Goal: Information Seeking & Learning: Learn about a topic

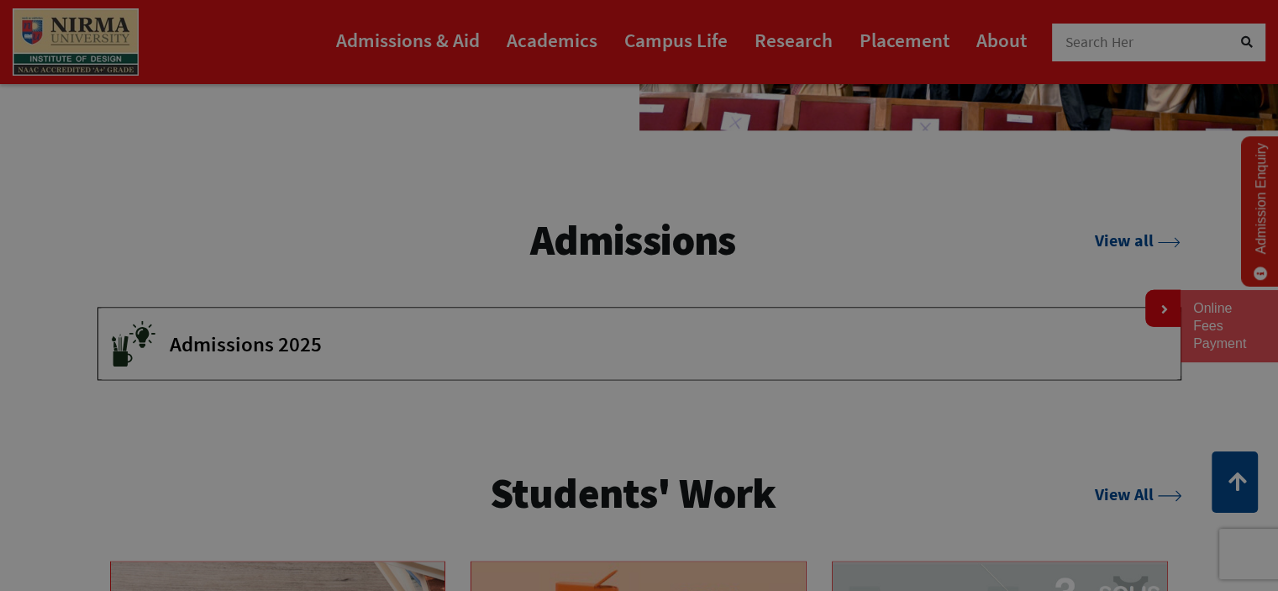
scroll to position [2437, 0]
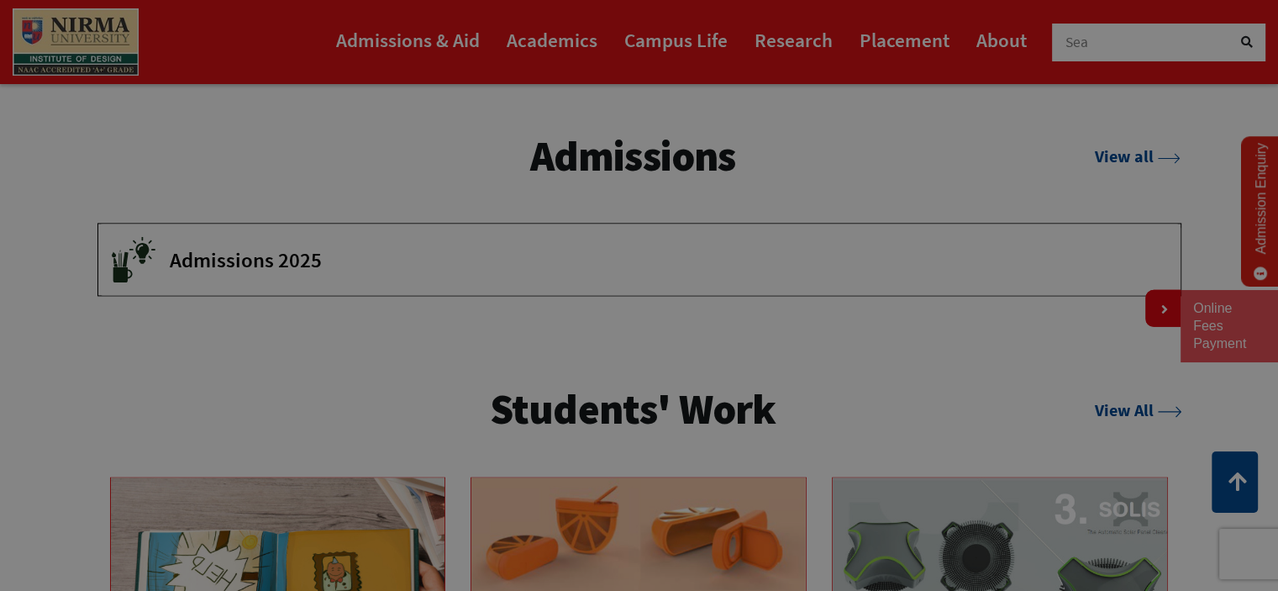
click at [239, 265] on span "Admissions 2025" at bounding box center [663, 259] width 986 height 25
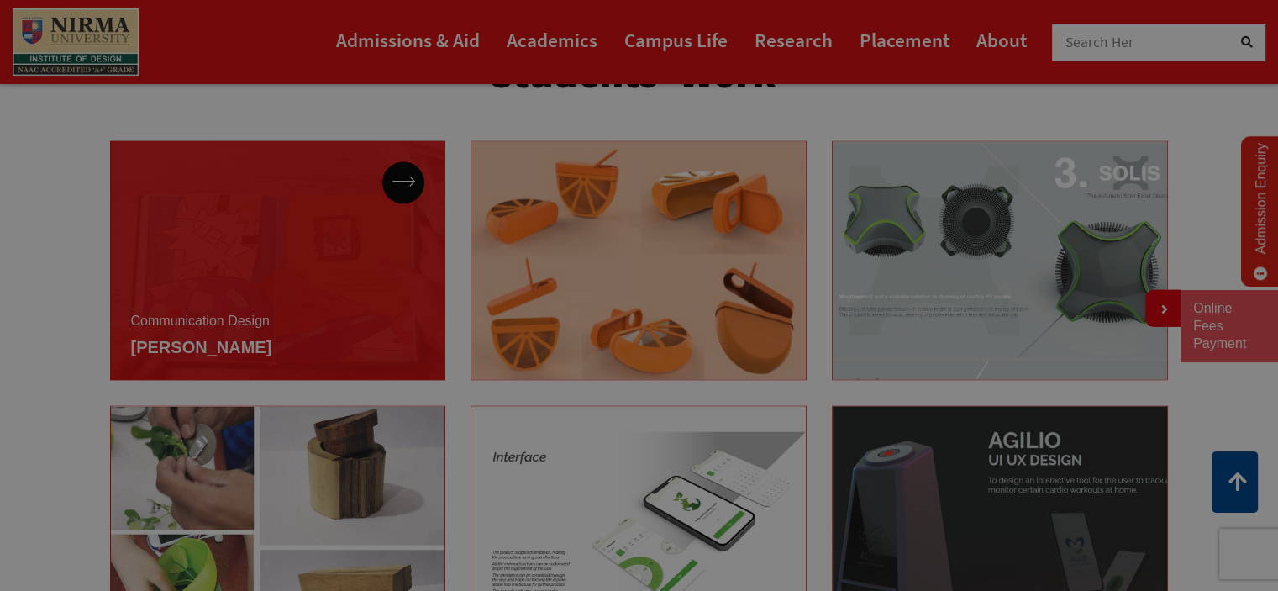
scroll to position [2871, 0]
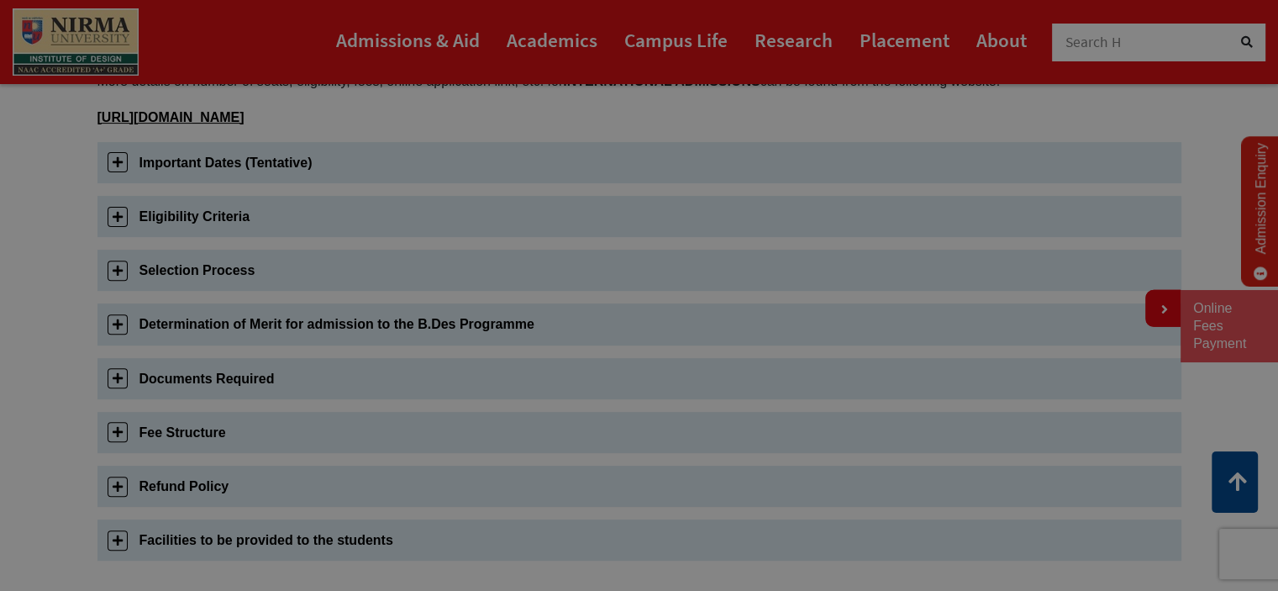
scroll to position [588, 0]
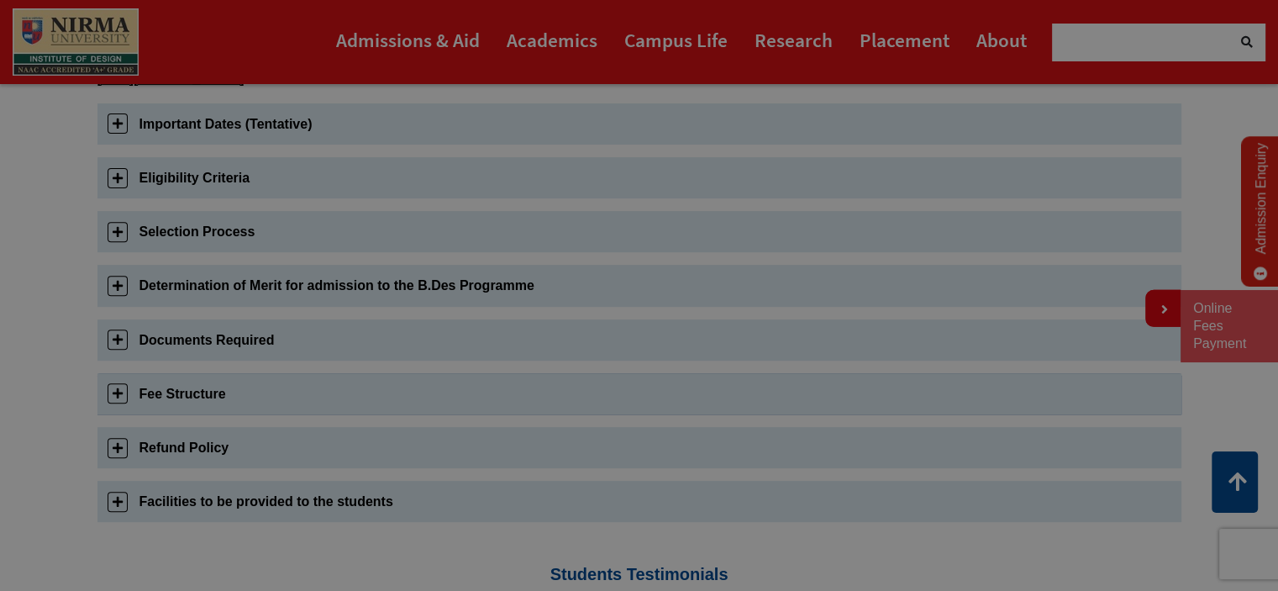
click at [200, 388] on link "Fee Structure" at bounding box center [639, 393] width 1084 height 41
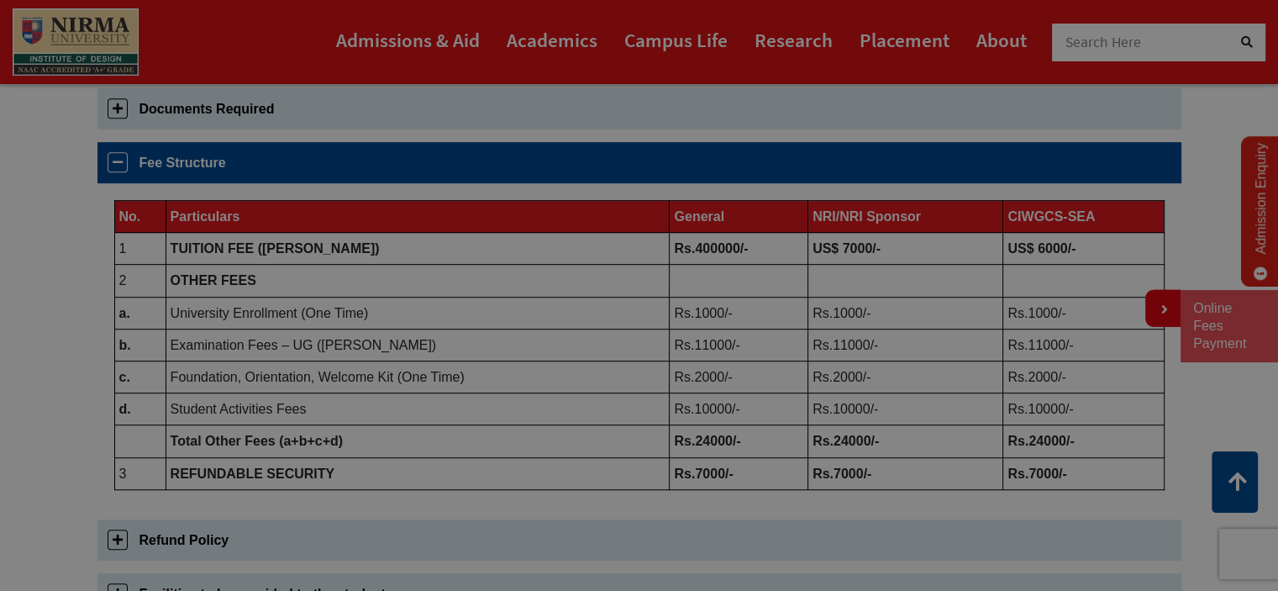
scroll to position [858, 0]
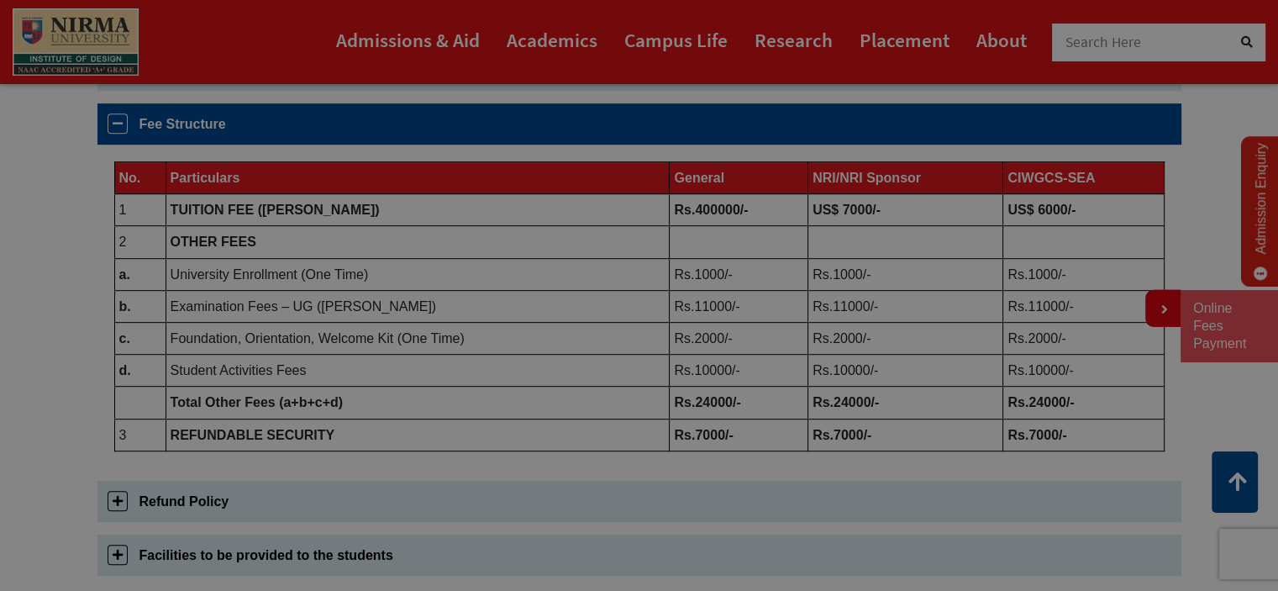
click at [713, 209] on b "Rs.400000/-" at bounding box center [711, 210] width 74 height 14
click at [708, 211] on b "Rs.400000/-" at bounding box center [711, 210] width 74 height 14
click at [696, 211] on b "Rs.400000/-" at bounding box center [711, 210] width 74 height 14
click at [686, 204] on b "Rs.400000/-" at bounding box center [711, 210] width 74 height 14
drag, startPoint x: 678, startPoint y: 204, endPoint x: 672, endPoint y: 211, distance: 8.9
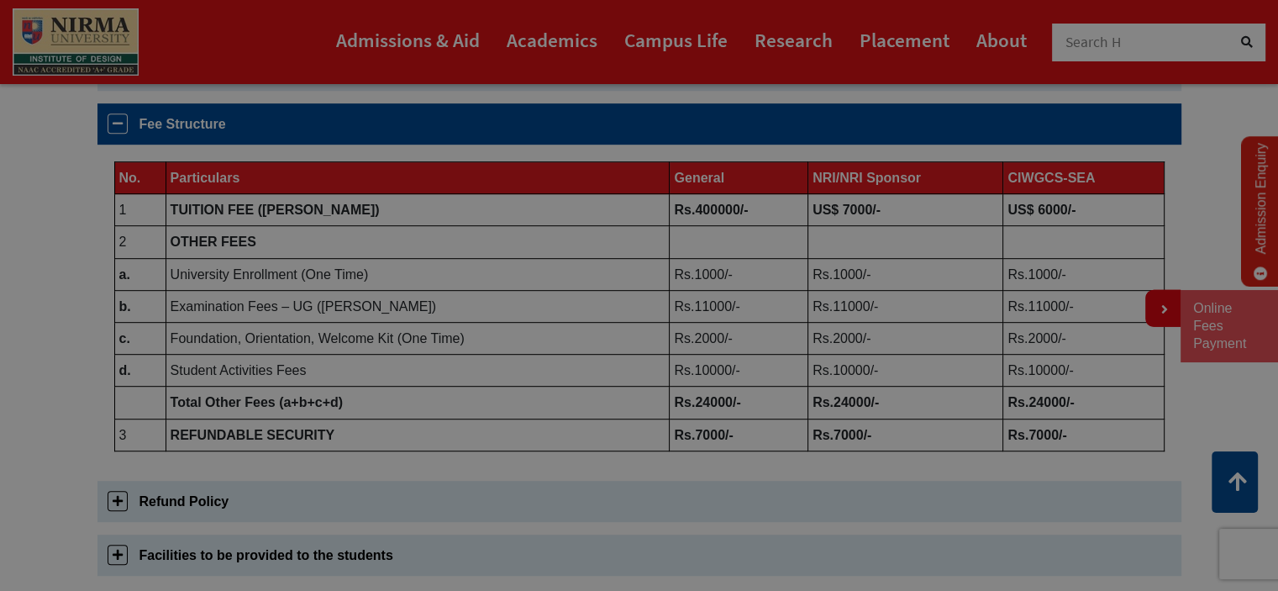
click at [677, 205] on b "Rs.400000/-" at bounding box center [711, 210] width 74 height 14
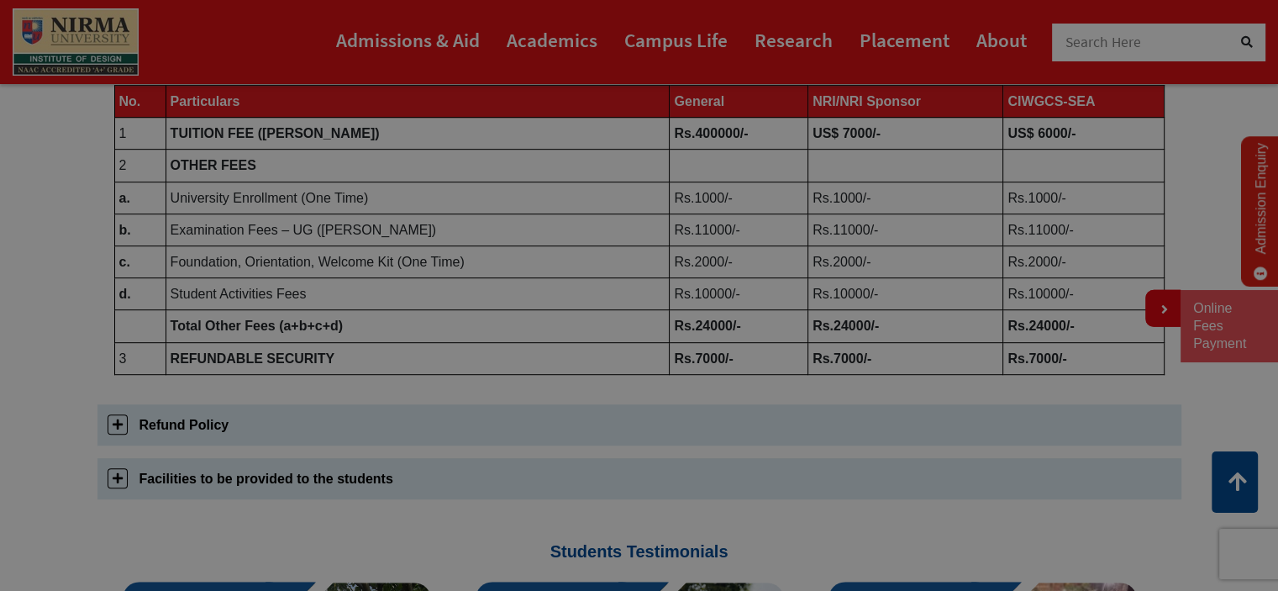
scroll to position [1110, 0]
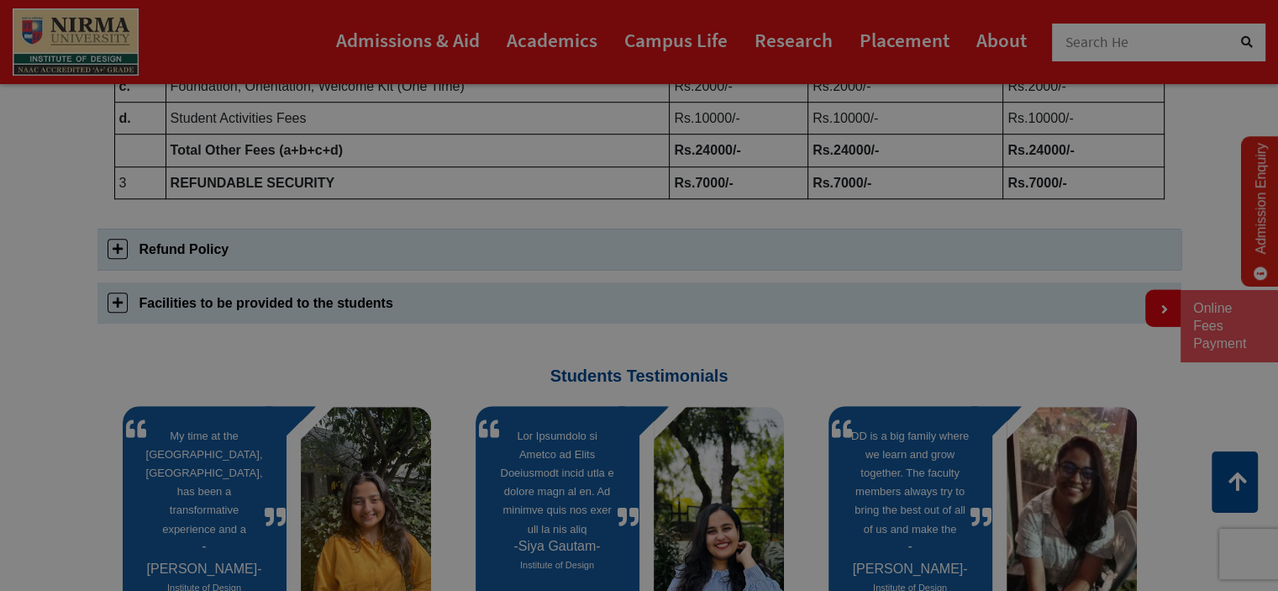
click at [200, 250] on link "Refund Policy" at bounding box center [639, 249] width 1084 height 41
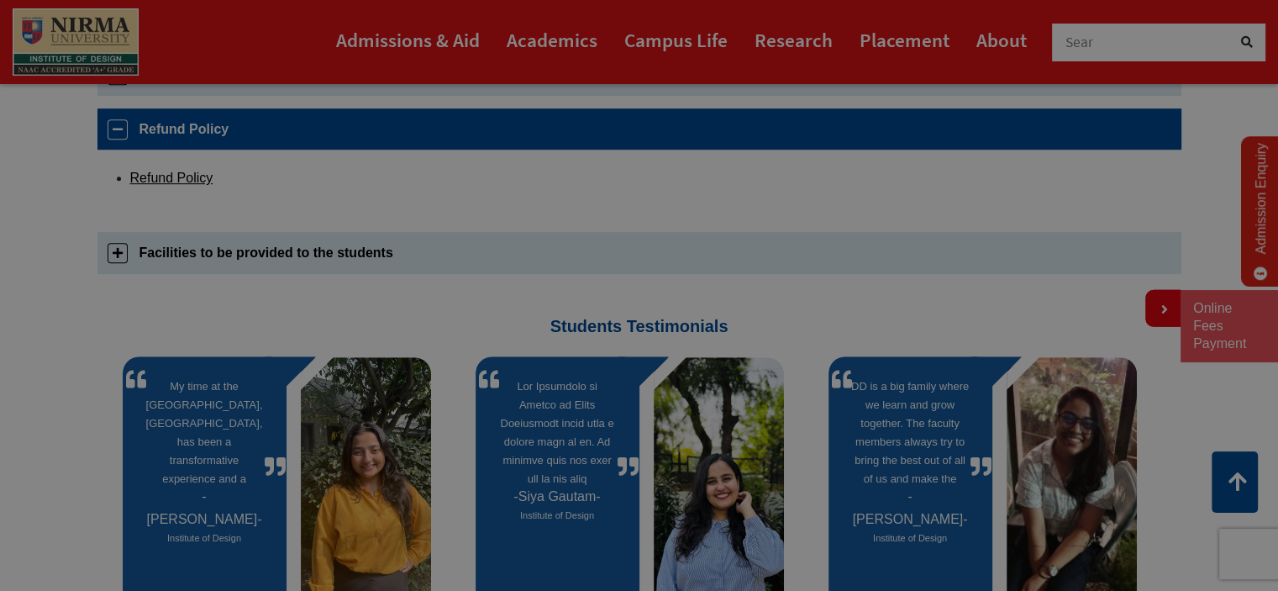
scroll to position [912, 0]
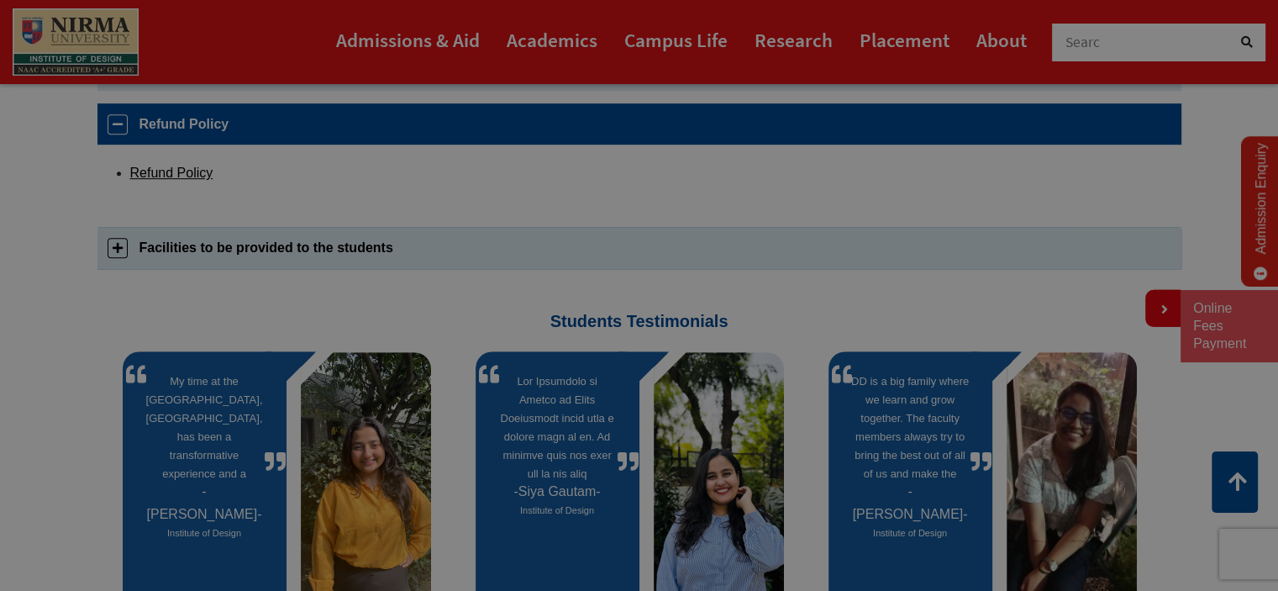
click at [213, 251] on link "Facilities to be provided to the students" at bounding box center [639, 247] width 1084 height 41
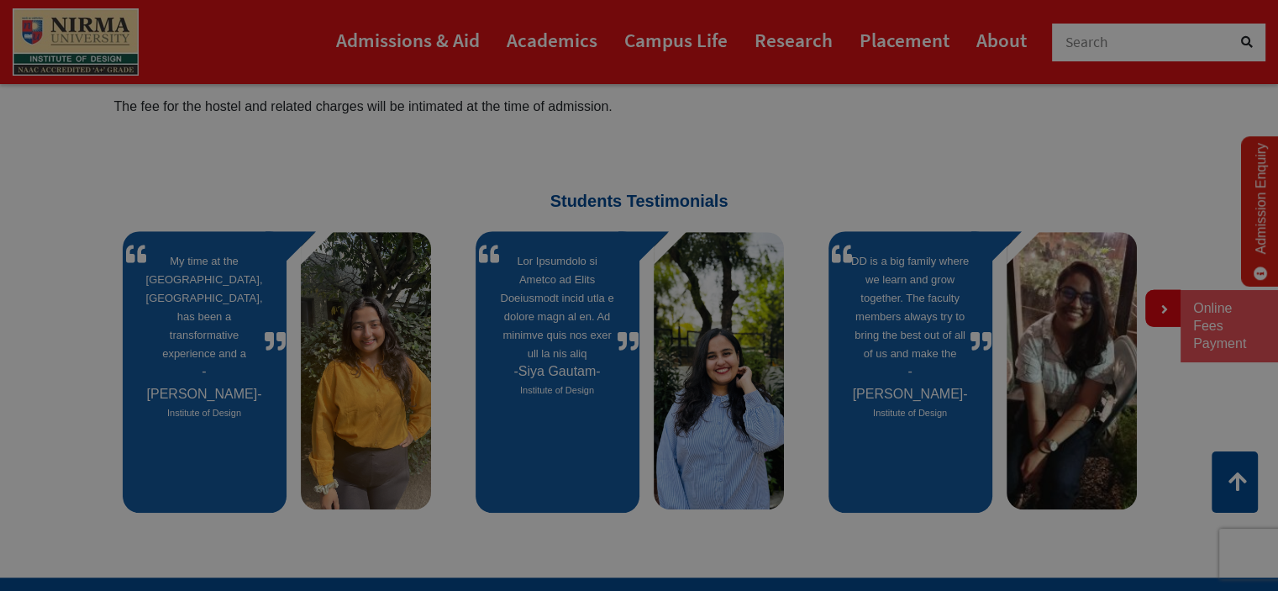
scroll to position [1134, 0]
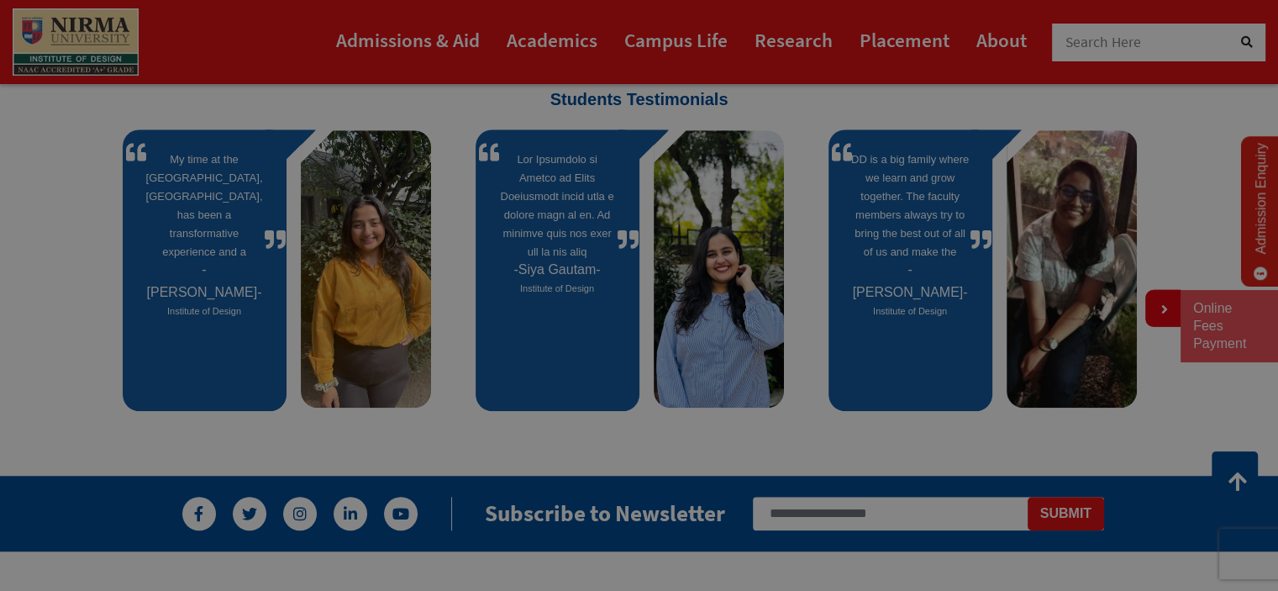
click at [163, 266] on span "Manushi Shah" at bounding box center [204, 280] width 115 height 37
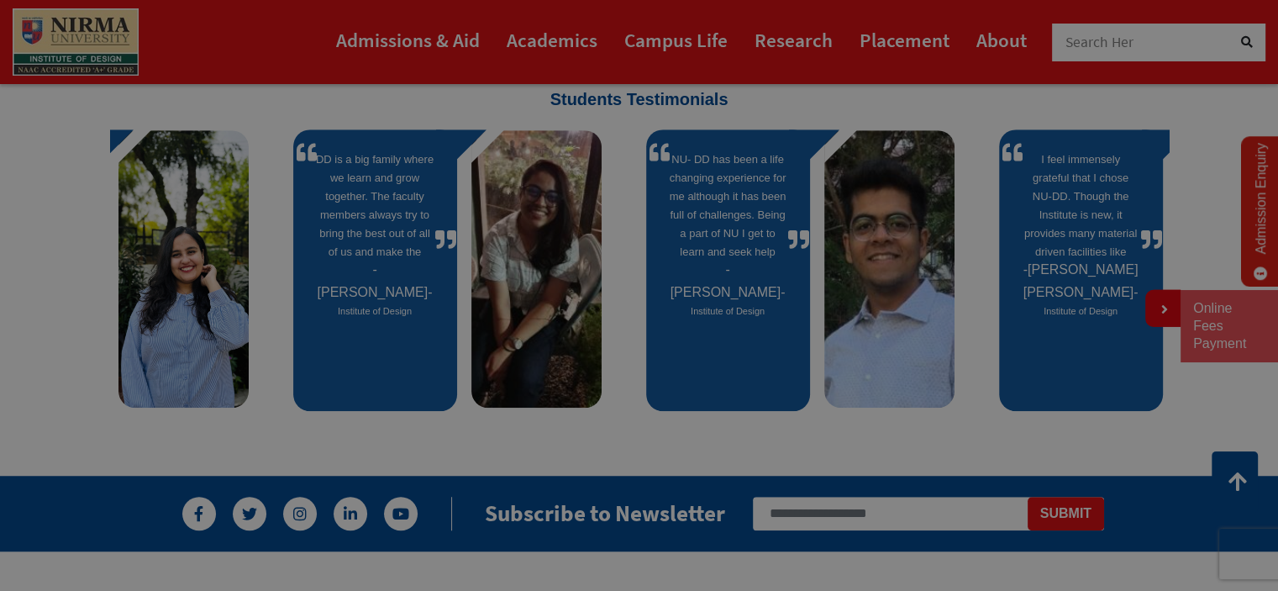
drag, startPoint x: 1019, startPoint y: 305, endPoint x: 529, endPoint y: 347, distance: 491.7
click at [824, 342] on img at bounding box center [889, 268] width 130 height 277
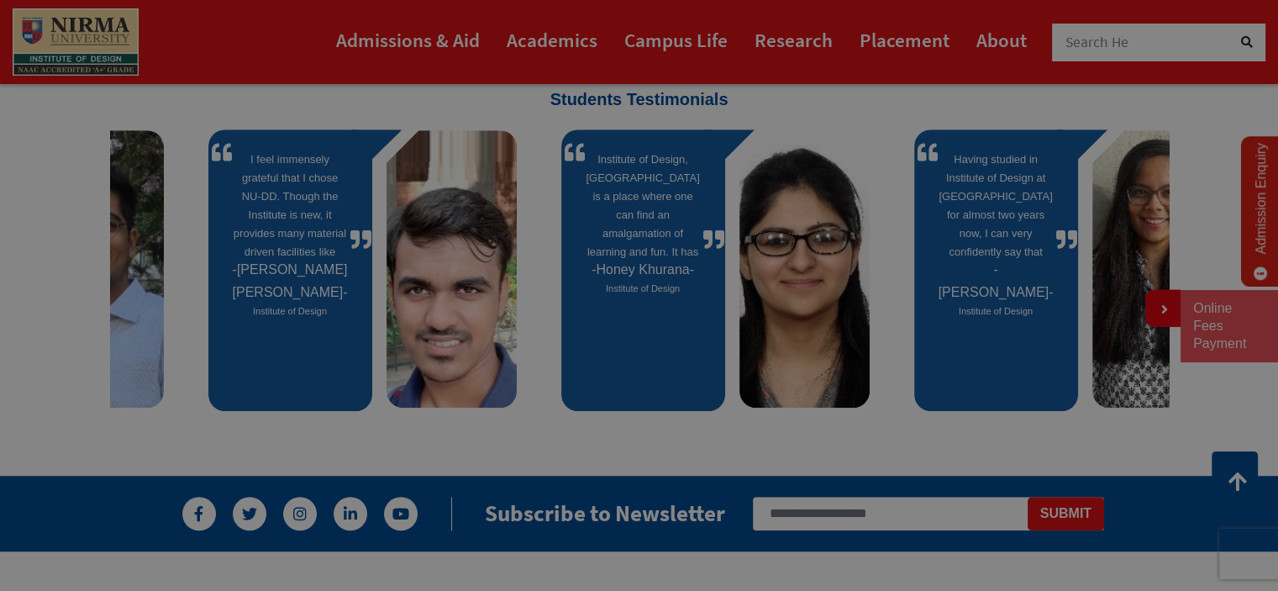
drag, startPoint x: 916, startPoint y: 322, endPoint x: 181, endPoint y: 332, distance: 735.4
click at [387, 332] on img at bounding box center [452, 268] width 130 height 277
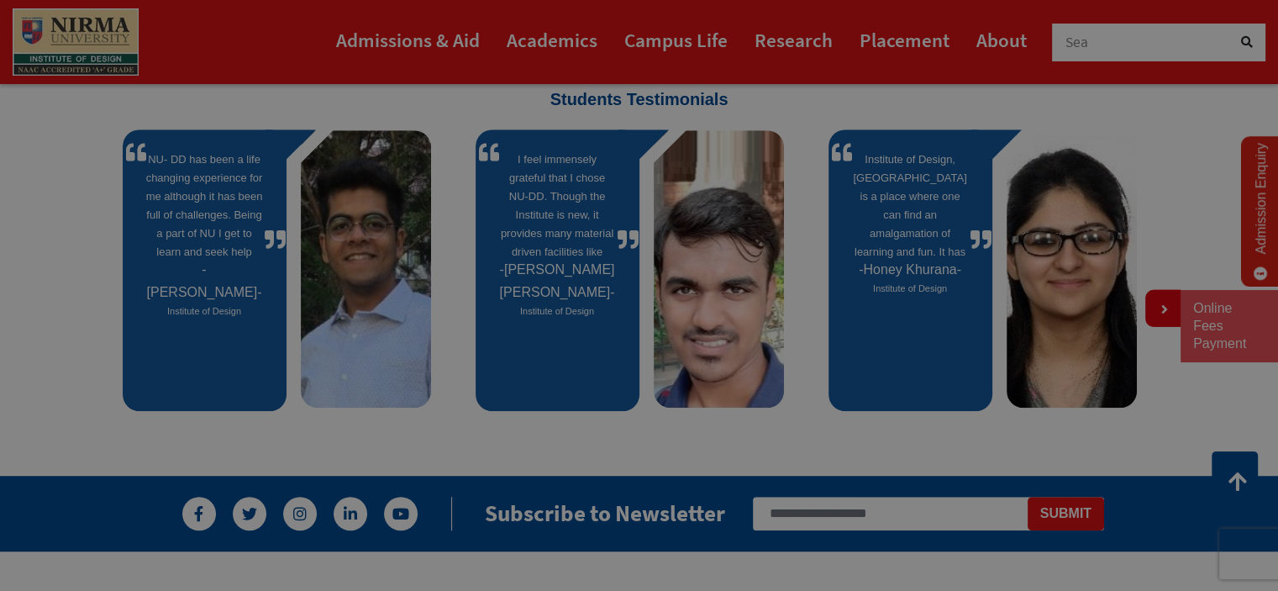
drag, startPoint x: 1129, startPoint y: 350, endPoint x: 500, endPoint y: 332, distance: 629.7
click at [1007, 343] on img at bounding box center [1072, 268] width 130 height 277
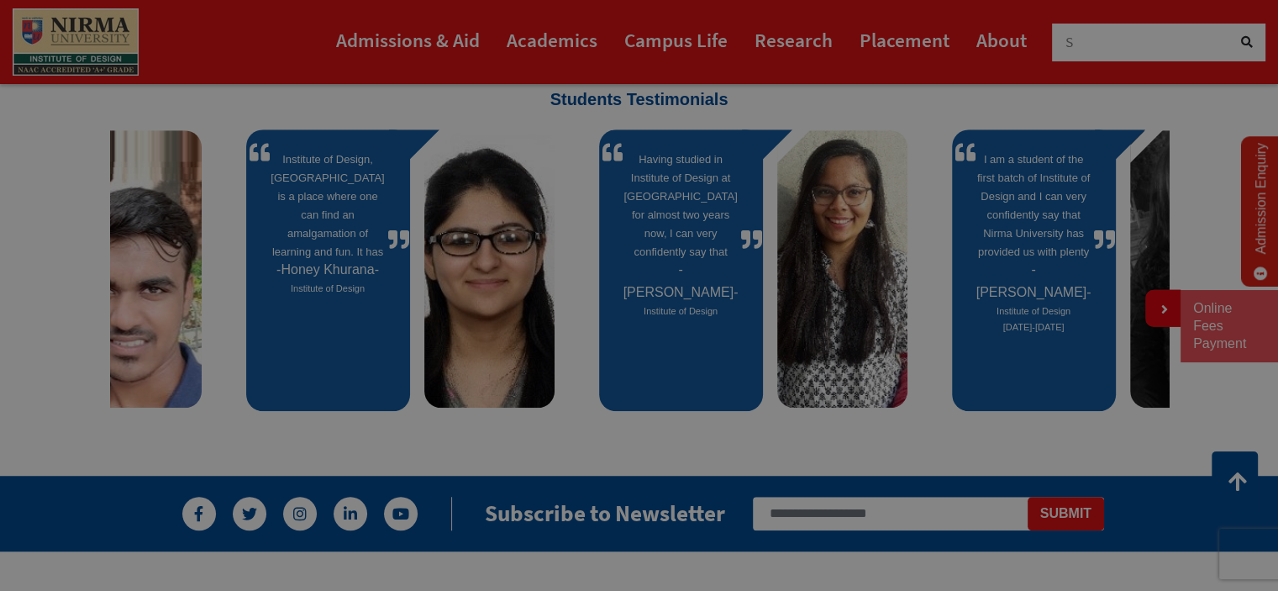
drag, startPoint x: 957, startPoint y: 297, endPoint x: 394, endPoint y: 283, distance: 563.2
click at [610, 286] on blockquote "Having studied in Institute of Design at Nirma University for almost two years …" at bounding box center [681, 248] width 164 height 238
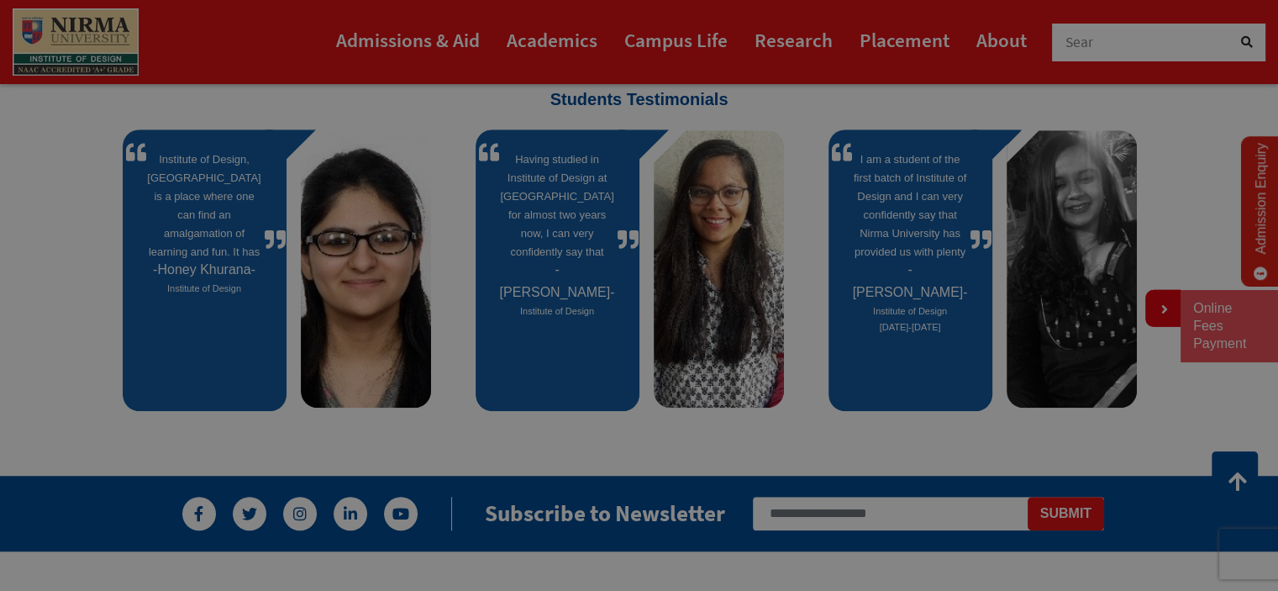
drag, startPoint x: 794, startPoint y: 276, endPoint x: 417, endPoint y: 281, distance: 377.4
click at [428, 283] on div "Having studied in Institute of Design at Nirma University for almost two years …" at bounding box center [992, 273] width 7412 height 288
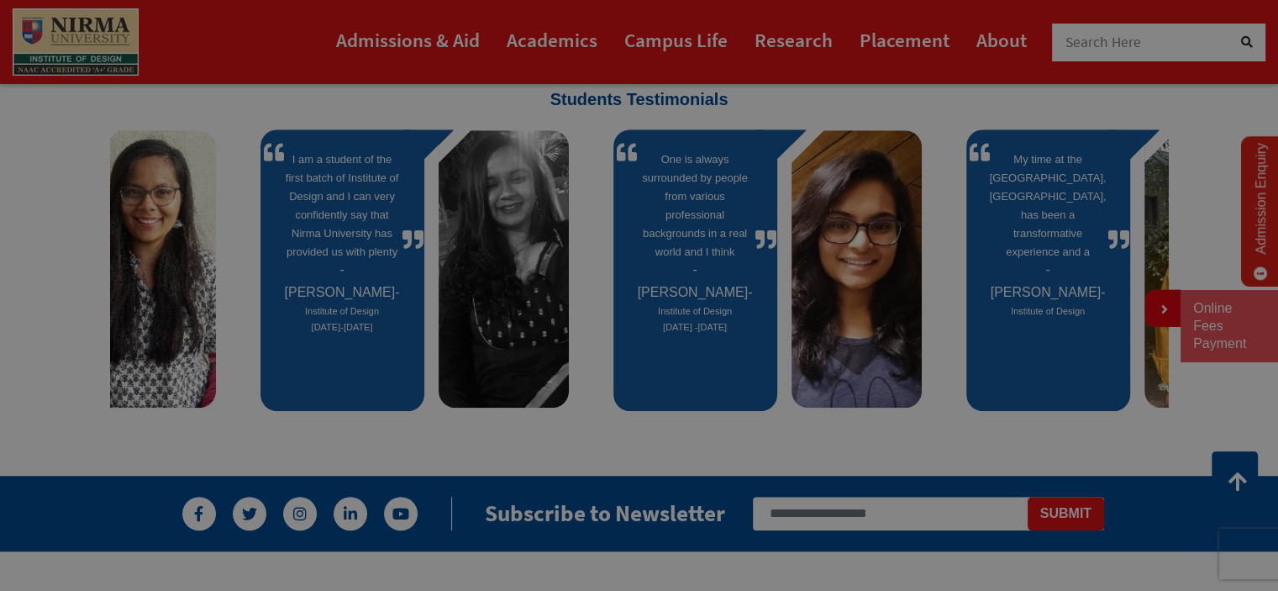
drag, startPoint x: 861, startPoint y: 271, endPoint x: 292, endPoint y: 334, distance: 571.6
click at [292, 334] on blockquote "I am a student of the first batch of Institute of Design and I can very confide…" at bounding box center [343, 256] width 164 height 254
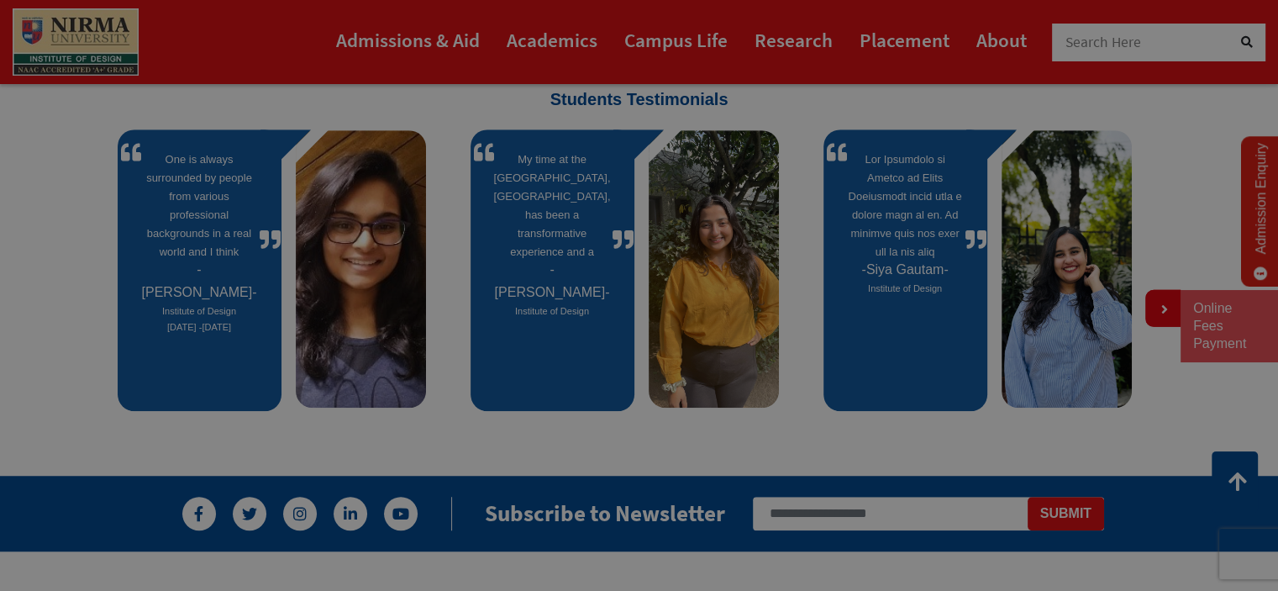
drag, startPoint x: 967, startPoint y: 318, endPoint x: 222, endPoint y: 288, distance: 746.0
click at [232, 288] on footer "Snigdha Suggala Institute of Design 2017 -2019" at bounding box center [199, 296] width 118 height 77
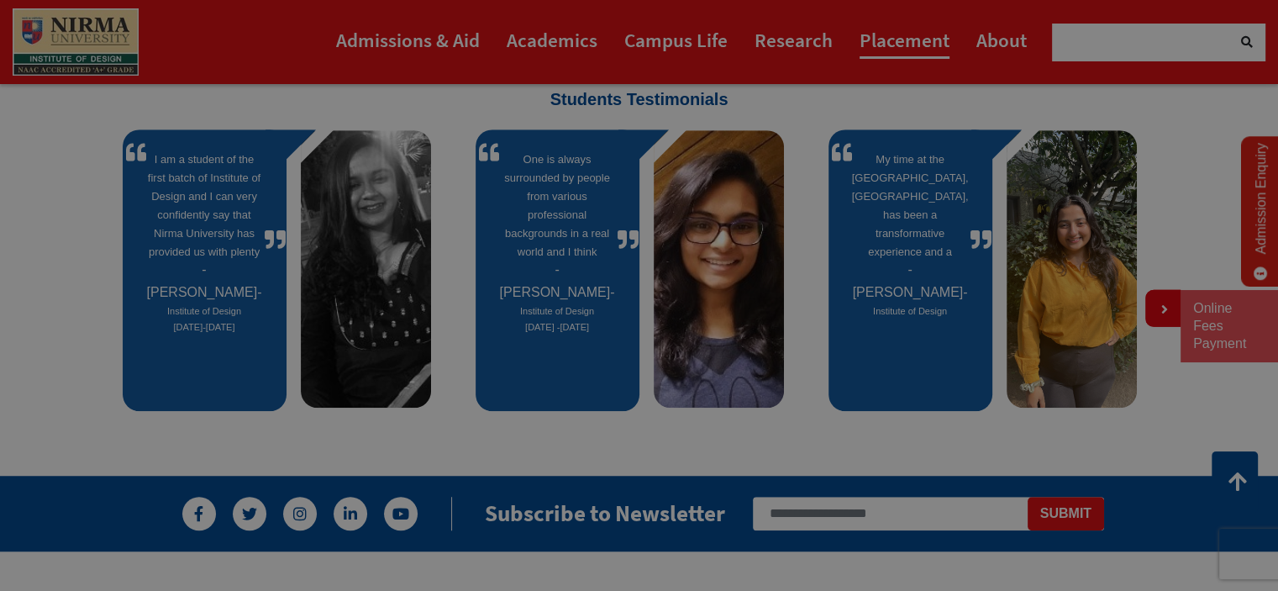
click at [921, 30] on link "Placement" at bounding box center [905, 40] width 90 height 38
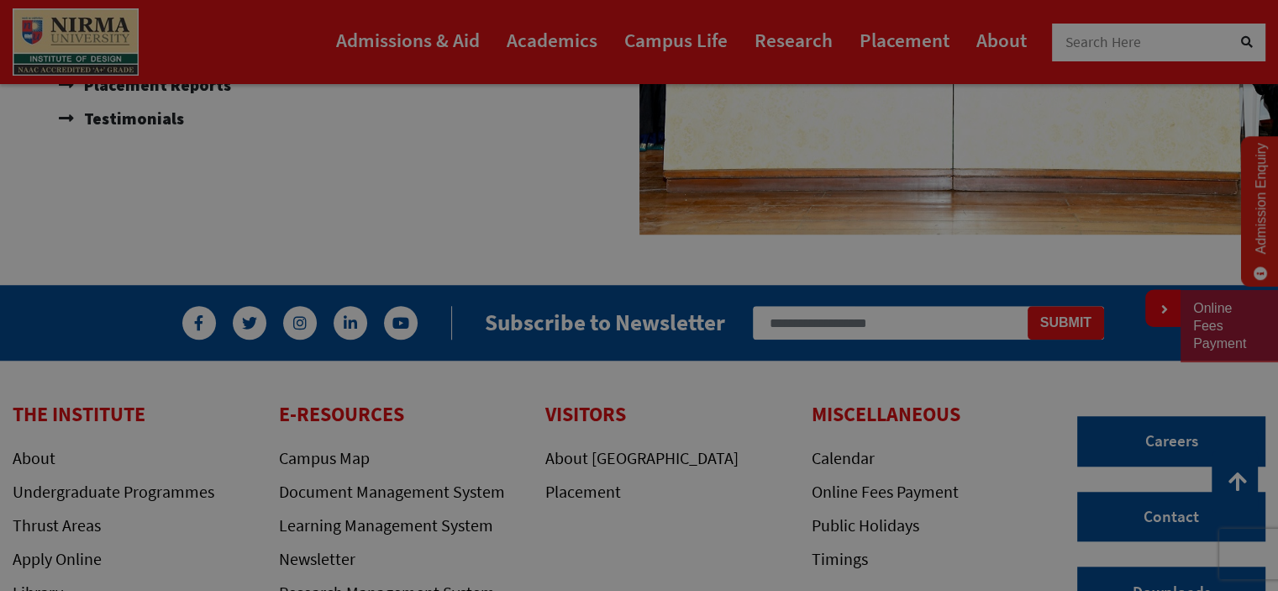
scroll to position [1121, 0]
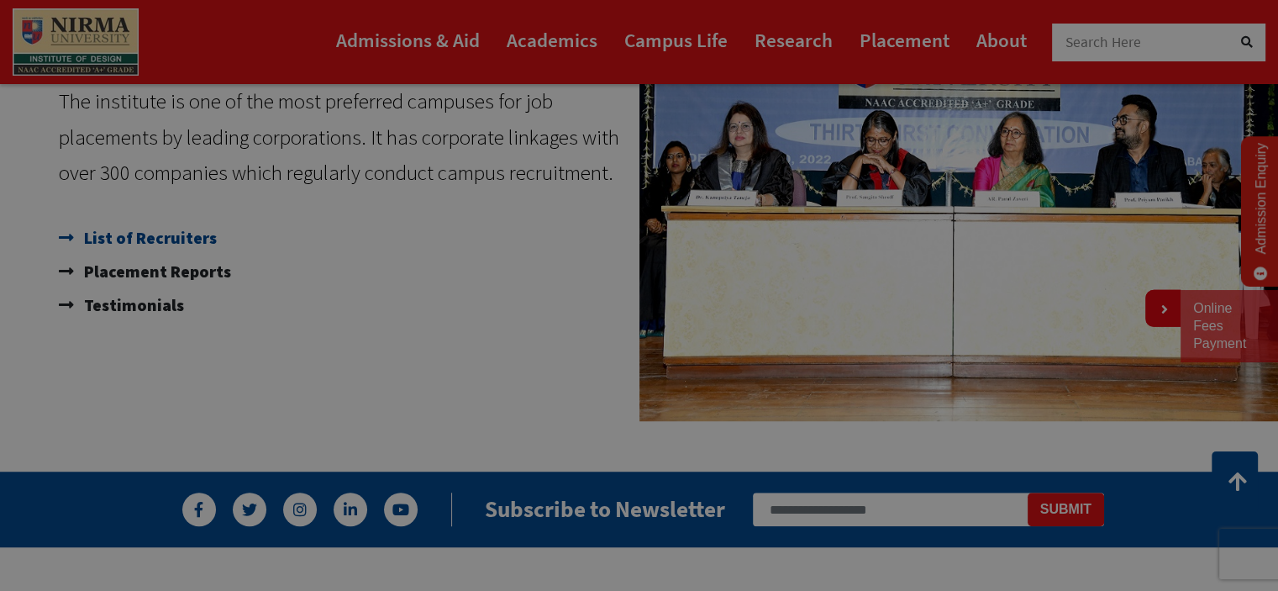
click at [121, 231] on span "List of Recruiters" at bounding box center [148, 238] width 137 height 34
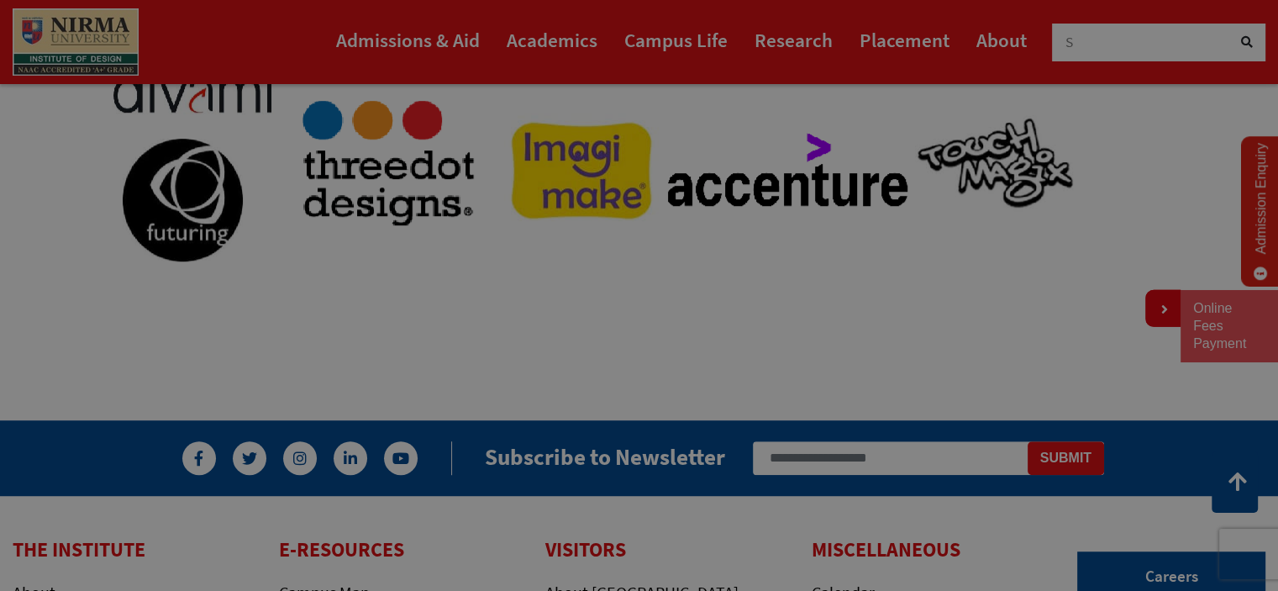
scroll to position [924, 0]
